Goal: Information Seeking & Learning: Understand process/instructions

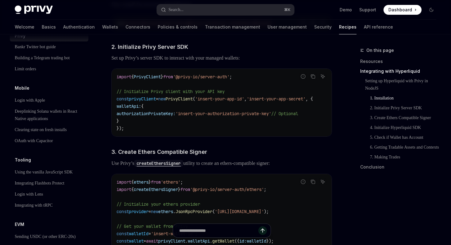
scroll to position [0, 19]
drag, startPoint x: 270, startPoint y: 130, endPoint x: 176, endPoint y: 128, distance: 93.6
click at [176, 116] on span "'insert-your-authorization-private-key'" at bounding box center [223, 114] width 96 height 6
click at [159, 116] on span "authorizationPrivateKey:" at bounding box center [146, 114] width 59 height 6
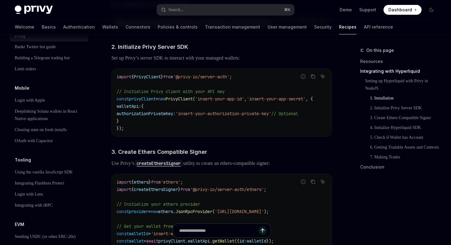
click at [159, 116] on span "authorizationPrivateKey:" at bounding box center [146, 114] width 59 height 6
drag, startPoint x: 294, startPoint y: 130, endPoint x: 332, endPoint y: 130, distance: 38.0
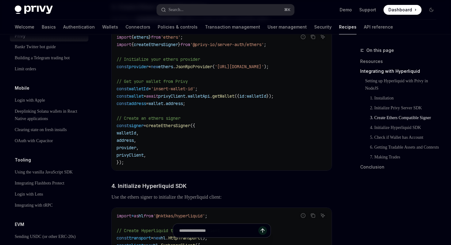
scroll to position [481, 0]
click at [145, 91] on span "walletId" at bounding box center [139, 88] width 20 height 6
drag, startPoint x: 162, startPoint y: 106, endPoint x: 205, endPoint y: 107, distance: 42.6
click at [195, 91] on span "'insert-wallet-id'" at bounding box center [173, 88] width 44 height 6
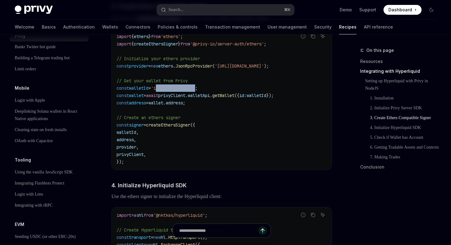
click at [195, 91] on span "'insert-wallet-id'" at bounding box center [173, 88] width 44 height 6
drag, startPoint x: 205, startPoint y: 106, endPoint x: 163, endPoint y: 106, distance: 41.7
click at [163, 91] on span "'insert-wallet-id'" at bounding box center [173, 88] width 44 height 6
drag, startPoint x: 160, startPoint y: 104, endPoint x: 203, endPoint y: 105, distance: 42.6
click at [195, 91] on span "'insert-wallet-id'" at bounding box center [173, 88] width 44 height 6
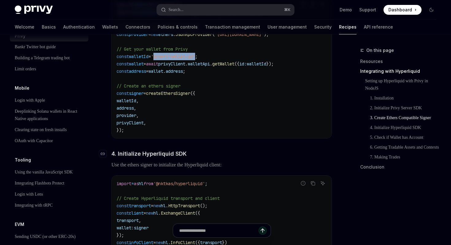
scroll to position [503, 0]
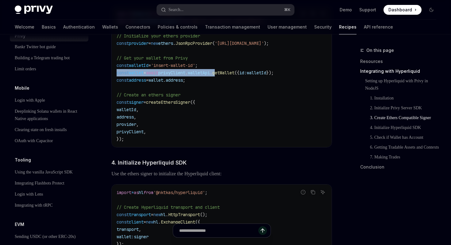
drag, startPoint x: 117, startPoint y: 90, endPoint x: 231, endPoint y: 92, distance: 113.8
click at [231, 75] on span "const wallet = await privyClient . walletApi . getWallet ({ id: walletId });" at bounding box center [195, 73] width 157 height 6
drag, startPoint x: 198, startPoint y: 101, endPoint x: 126, endPoint y: 101, distance: 71.8
click at [126, 101] on code "import { ethers } from 'ethers' ; import { createEthersSigner } from '@privy-io…" at bounding box center [222, 76] width 210 height 132
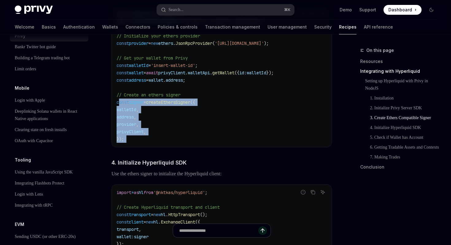
drag, startPoint x: 118, startPoint y: 117, endPoint x: 151, endPoint y: 166, distance: 58.9
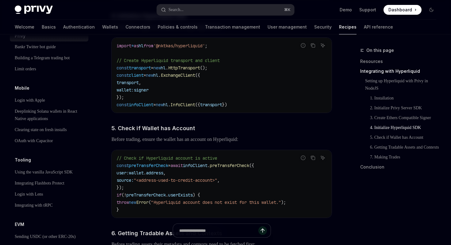
scroll to position [681, 0]
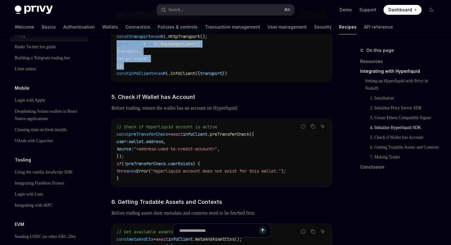
drag, startPoint x: 115, startPoint y: 62, endPoint x: 155, endPoint y: 79, distance: 42.6
click at [155, 79] on div "import * as hl from '@nktkas/hyperliquid' ; // Create Hyperliquid transport and…" at bounding box center [222, 43] width 220 height 75
click at [148, 61] on span "signer" at bounding box center [141, 59] width 15 height 6
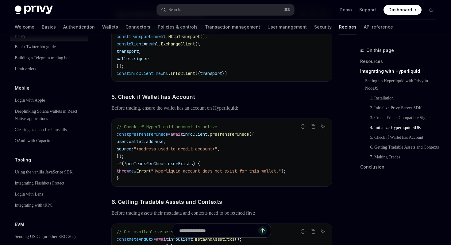
click at [148, 61] on span "signer" at bounding box center [141, 59] width 15 height 6
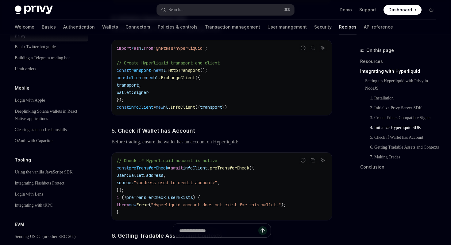
scroll to position [646, 0]
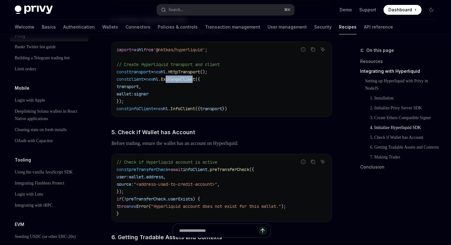
drag, startPoint x: 179, startPoint y: 97, endPoint x: 207, endPoint y: 96, distance: 27.6
click at [195, 82] on span "ExchangeClient" at bounding box center [178, 79] width 34 height 6
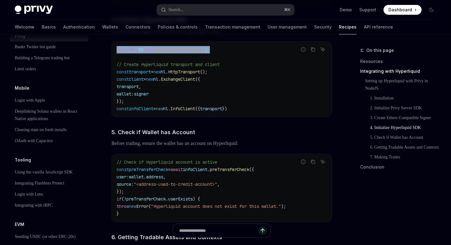
drag, startPoint x: 117, startPoint y: 67, endPoint x: 230, endPoint y: 71, distance: 113.5
click at [230, 71] on code "import * as hl from '@nktkas/hyperliquid' ; // Create Hyperliquid transport and…" at bounding box center [222, 79] width 210 height 66
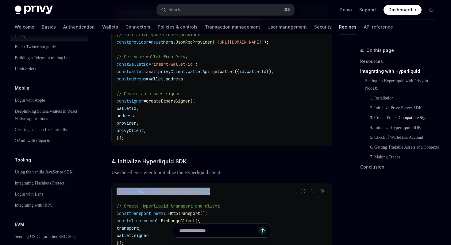
scroll to position [493, 0]
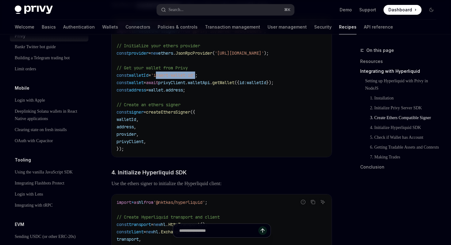
drag, startPoint x: 162, startPoint y: 92, endPoint x: 205, endPoint y: 92, distance: 42.9
click at [195, 78] on span "'insert-wallet-id'" at bounding box center [173, 75] width 44 height 6
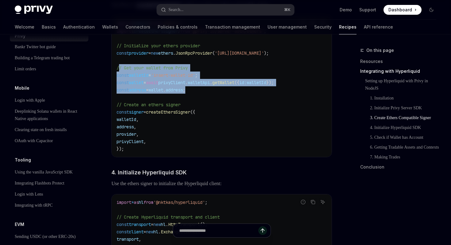
drag, startPoint x: 118, startPoint y: 82, endPoint x: 203, endPoint y: 103, distance: 88.2
click at [203, 104] on code "import { ethers } from 'ethers' ; import { createEthersSigner } from '@privy-io…" at bounding box center [222, 86] width 210 height 132
click at [203, 103] on code "import { ethers } from 'ethers' ; import { createEthersSigner } from '@privy-io…" at bounding box center [222, 86] width 210 height 132
drag, startPoint x: 203, startPoint y: 104, endPoint x: 108, endPoint y: 90, distance: 96.4
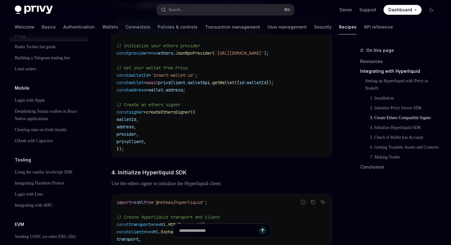
drag, startPoint x: 129, startPoint y: 77, endPoint x: 206, endPoint y: 78, distance: 77.0
click at [206, 79] on code "import { ethers } from 'ethers' ; import { createEthersSigner } from '@privy-io…" at bounding box center [222, 86] width 210 height 132
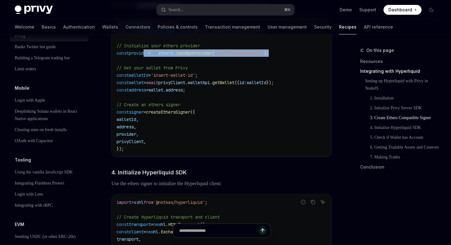
drag, startPoint x: 145, startPoint y: 71, endPoint x: 310, endPoint y: 69, distance: 165.0
click at [310, 70] on code "import { ethers } from 'ethers' ; import { createEthersSigner } from '@privy-io…" at bounding box center [222, 86] width 210 height 132
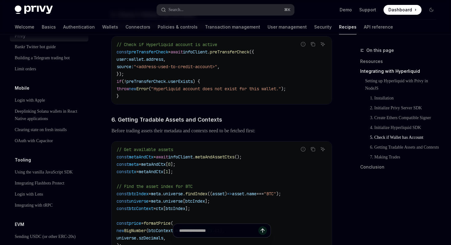
scroll to position [768, 0]
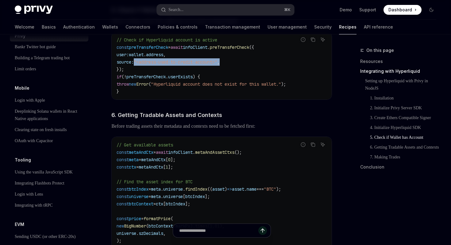
drag, startPoint x: 136, startPoint y: 79, endPoint x: 263, endPoint y: 78, distance: 126.7
click at [263, 79] on code "// Check if Hyperliquid account is active const preTransferCheck = await infoCl…" at bounding box center [222, 65] width 210 height 59
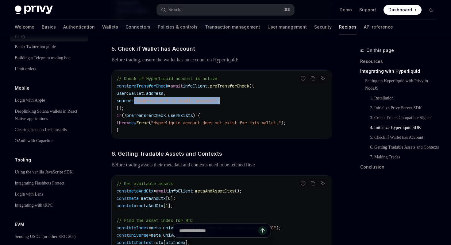
scroll to position [728, 0]
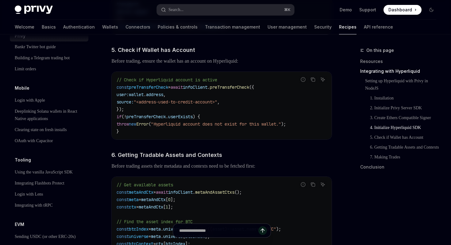
click at [143, 82] on span "// Check if Hyperliquid account is active" at bounding box center [167, 80] width 101 height 6
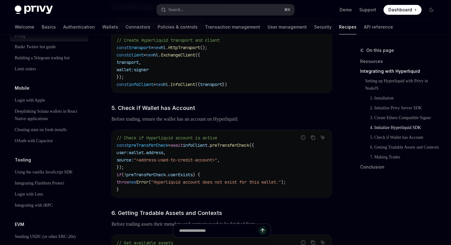
scroll to position [670, 0]
drag, startPoint x: 119, startPoint y: 124, endPoint x: 194, endPoint y: 125, distance: 75.5
click at [195, 112] on h4 "​ 5. Check if Wallet has Account" at bounding box center [221, 107] width 221 height 8
drag, startPoint x: 118, startPoint y: 99, endPoint x: 259, endPoint y: 107, distance: 141.6
click at [260, 92] on div "import * as hl from '@nktkas/hyperliquid' ; // Create Hyperliquid transport and…" at bounding box center [222, 54] width 220 height 75
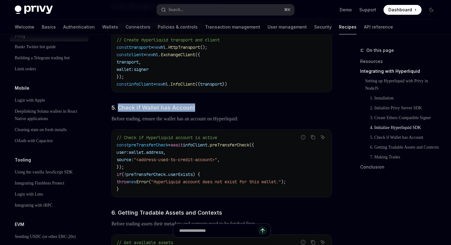
click at [252, 88] on code "import * as hl from '@nktkas/hyperliquid' ; // Create Hyperliquid transport and…" at bounding box center [222, 54] width 210 height 66
drag, startPoint x: 251, startPoint y: 104, endPoint x: 108, endPoint y: 97, distance: 143.7
click at [107, 98] on div "**********" at bounding box center [164, 106] width 338 height 1461
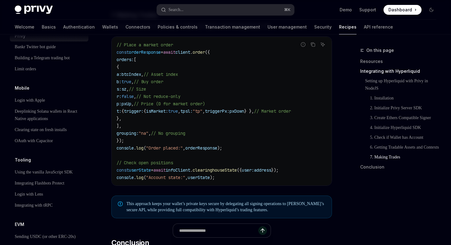
scroll to position [1079, 0]
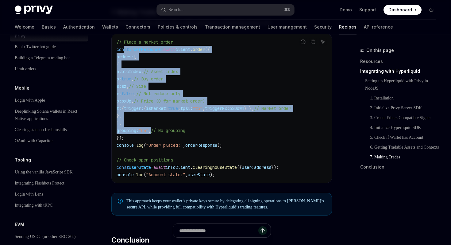
drag, startPoint x: 123, startPoint y: 66, endPoint x: 160, endPoint y: 154, distance: 95.1
click at [160, 151] on code "// Place a market order const orderResponse = await client . order ({ orders: […" at bounding box center [222, 108] width 210 height 140
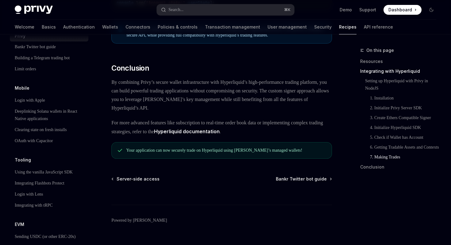
scroll to position [1283, 0]
